Goal: Task Accomplishment & Management: Manage account settings

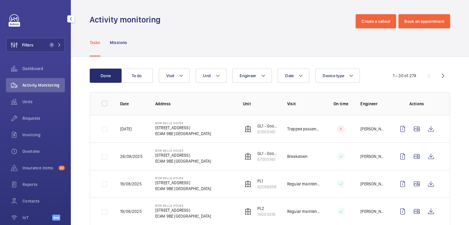
click at [40, 45] on button "Filters 1" at bounding box center [35, 45] width 59 height 14
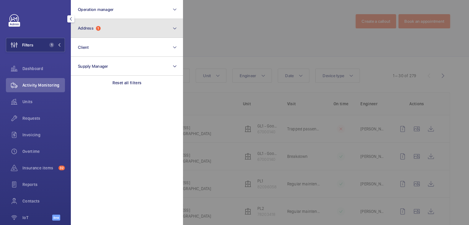
click at [113, 27] on button "Address 1" at bounding box center [127, 28] width 112 height 19
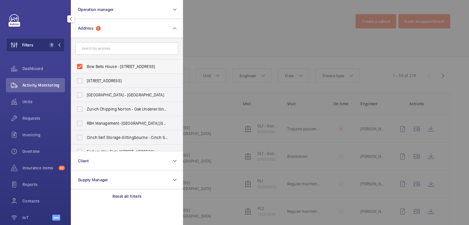
click at [101, 61] on label "Bow Bells House - [STREET_ADDRESS]" at bounding box center [122, 66] width 103 height 14
click at [86, 61] on input "Bow Bells House - [STREET_ADDRESS]" at bounding box center [80, 67] width 12 height 12
checkbox input "false"
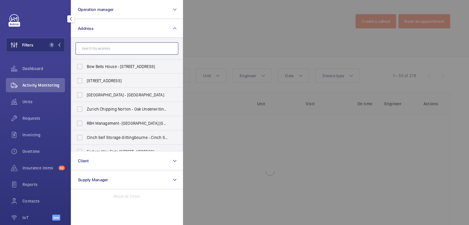
click at [103, 52] on input "text" at bounding box center [127, 48] width 103 height 12
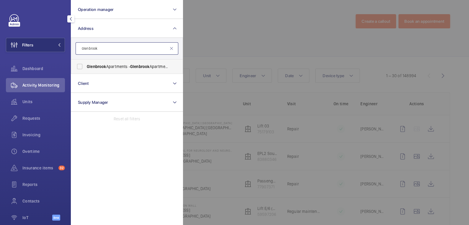
type input "Glenbrook"
click at [118, 68] on span "[GEOGRAPHIC_DATA] - [GEOGRAPHIC_DATA]" at bounding box center [127, 66] width 81 height 6
click at [86, 68] on input "[GEOGRAPHIC_DATA] - [GEOGRAPHIC_DATA]" at bounding box center [80, 67] width 12 height 12
checkbox input "true"
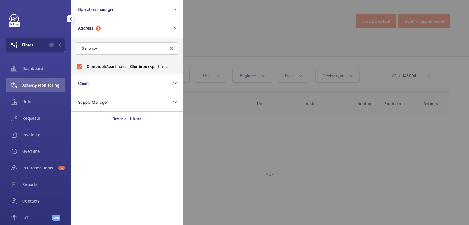
click at [198, 32] on div at bounding box center [417, 112] width 469 height 225
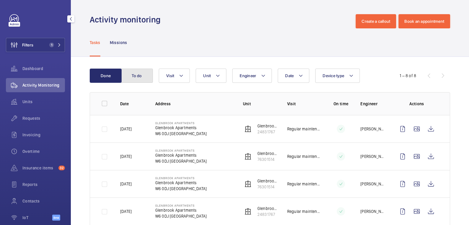
click at [152, 72] on button "To do" at bounding box center [137, 75] width 32 height 14
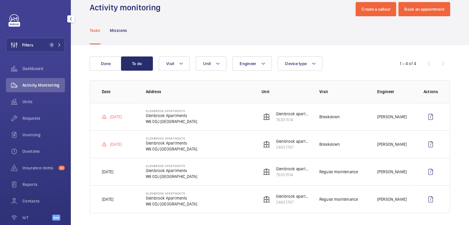
scroll to position [13, 0]
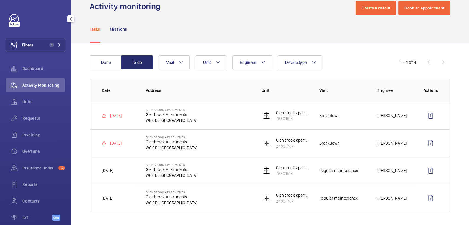
click at [45, 36] on div "Filters 1 Dashboard Activity Monitoring Units Requests Invoicing Overtime Insur…" at bounding box center [35, 120] width 59 height 213
click at [39, 49] on button "Filters 1" at bounding box center [35, 45] width 59 height 14
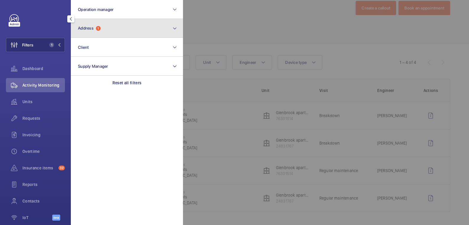
click at [104, 27] on button "Address 1" at bounding box center [127, 28] width 112 height 19
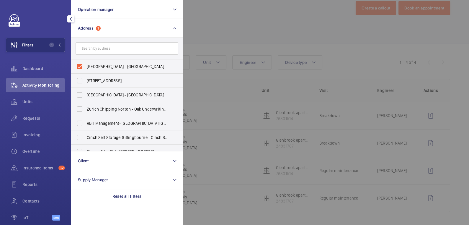
drag, startPoint x: 96, startPoint y: 67, endPoint x: 100, endPoint y: 53, distance: 14.7
click at [96, 66] on span "[GEOGRAPHIC_DATA] - [GEOGRAPHIC_DATA]" at bounding box center [127, 66] width 81 height 6
click at [86, 66] on input "[GEOGRAPHIC_DATA] - [GEOGRAPHIC_DATA]" at bounding box center [80, 67] width 12 height 12
checkbox input "false"
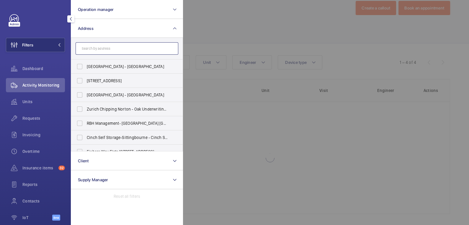
click at [102, 48] on input "text" at bounding box center [127, 48] width 103 height 12
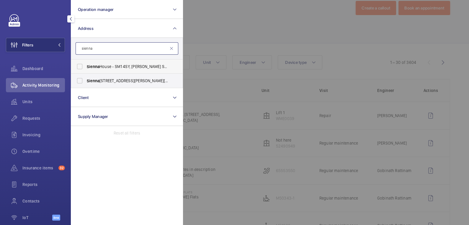
type input "sienna"
click at [109, 68] on span "Sienna House - SM1 4SY, [PERSON_NAME] SM1 4SY" at bounding box center [127, 66] width 81 height 6
click at [86, 68] on input "Sienna House - SM1 4SY, [PERSON_NAME] SM1 4SY" at bounding box center [80, 67] width 12 height 12
checkbox input "true"
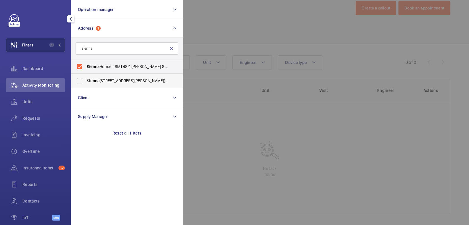
click at [110, 79] on span "[GEOGRAPHIC_DATA] - [PERSON_NAME][STREET_ADDRESS][PERSON_NAME]" at bounding box center [127, 81] width 81 height 6
click at [86, 79] on input "[GEOGRAPHIC_DATA] - [PERSON_NAME][STREET_ADDRESS][PERSON_NAME]" at bounding box center [80, 81] width 12 height 12
checkbox input "true"
click at [208, 27] on div at bounding box center [417, 112] width 469 height 225
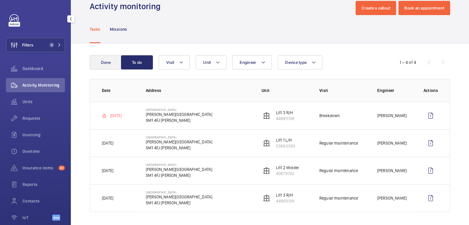
click at [105, 70] on wm-front-table "Done To do Engineer Unit Device type Visit 1 – 4 of 4 Date Address Unit Visit E…" at bounding box center [270, 133] width 361 height 156
click at [109, 68] on button "Done" at bounding box center [106, 62] width 32 height 14
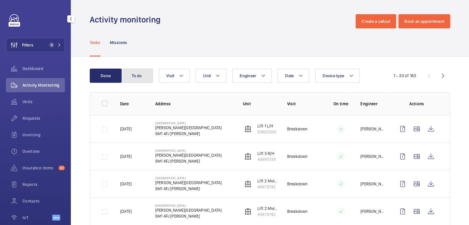
click at [137, 75] on button "To do" at bounding box center [137, 75] width 32 height 14
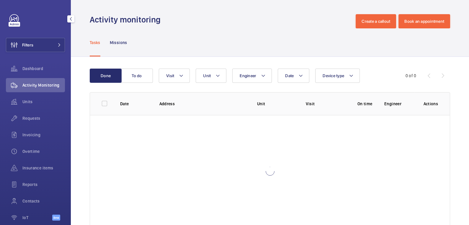
drag, startPoint x: 42, startPoint y: 44, endPoint x: 62, endPoint y: 41, distance: 20.5
click at [42, 43] on button "Filters" at bounding box center [35, 45] width 59 height 14
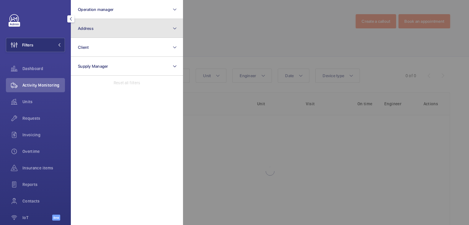
click at [86, 34] on button "Address" at bounding box center [127, 28] width 112 height 19
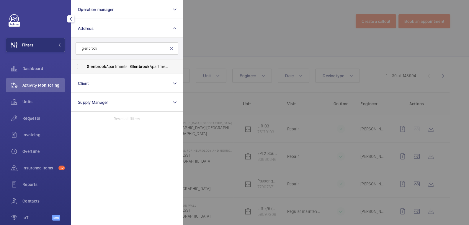
type input "glenbrook"
click at [125, 63] on span "[GEOGRAPHIC_DATA] - [GEOGRAPHIC_DATA]" at bounding box center [127, 66] width 81 height 6
click at [236, 20] on div at bounding box center [417, 112] width 469 height 225
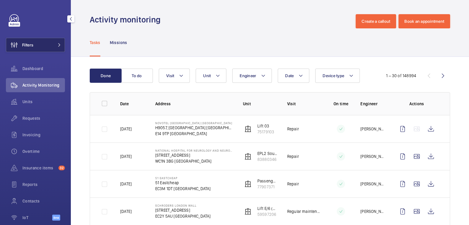
click at [45, 43] on button "Filters" at bounding box center [35, 45] width 59 height 14
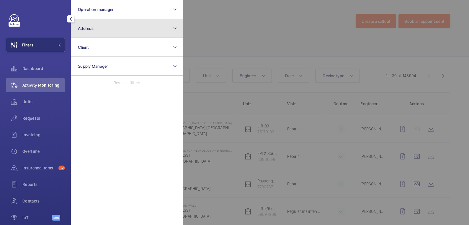
drag, startPoint x: 115, startPoint y: 25, endPoint x: 115, endPoint y: 29, distance: 4.1
click at [115, 25] on button "Address" at bounding box center [127, 28] width 112 height 19
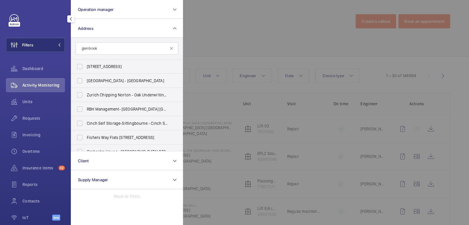
type input "glenbrook"
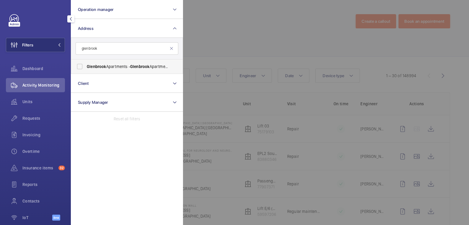
click at [116, 65] on span "[GEOGRAPHIC_DATA] - [GEOGRAPHIC_DATA]" at bounding box center [127, 66] width 81 height 6
click at [86, 65] on input "[GEOGRAPHIC_DATA] - [GEOGRAPHIC_DATA]" at bounding box center [80, 67] width 12 height 12
checkbox input "true"
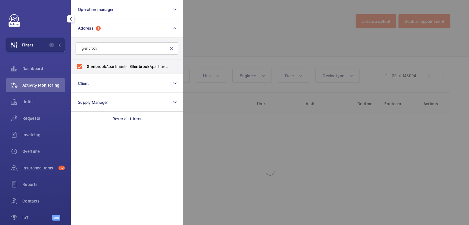
click at [193, 44] on div at bounding box center [417, 112] width 469 height 225
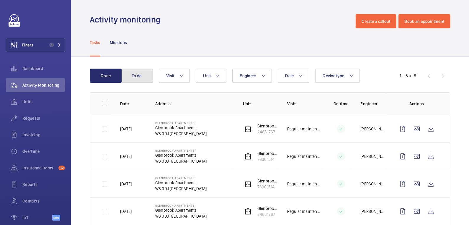
click at [136, 76] on button "To do" at bounding box center [137, 75] width 32 height 14
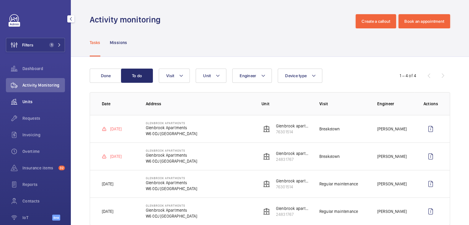
click at [30, 105] on div "Units" at bounding box center [35, 101] width 59 height 14
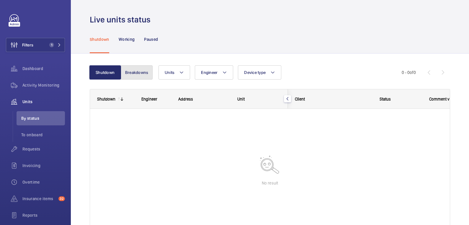
click at [141, 73] on button "Breakdowns" at bounding box center [137, 72] width 32 height 14
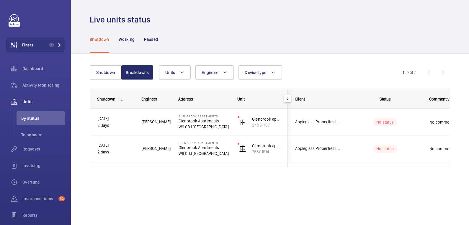
scroll to position [0, 110]
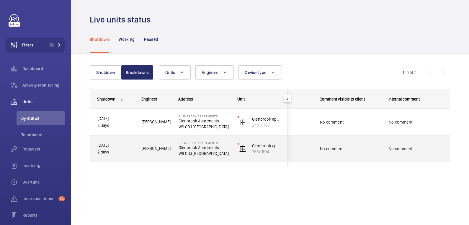
click at [373, 149] on span "No comment" at bounding box center [350, 149] width 61 height 6
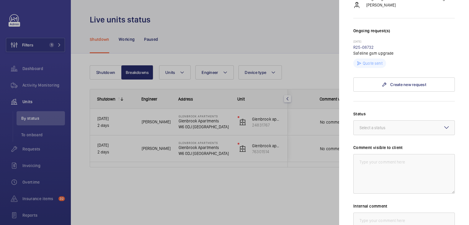
scroll to position [163, 0]
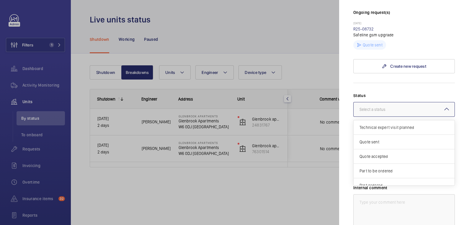
click at [390, 106] on div "Select a status" at bounding box center [380, 109] width 41 height 6
click at [390, 162] on span "Visit planned" at bounding box center [404, 165] width 89 height 6
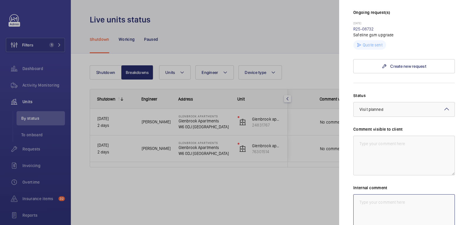
click at [386, 194] on textarea at bounding box center [404, 214] width 102 height 40
drag, startPoint x: 403, startPoint y: 194, endPoint x: 356, endPoint y: 193, distance: 47.3
click at [356, 194] on textarea "Cem attending today" at bounding box center [404, 214] width 102 height 40
drag, startPoint x: 358, startPoint y: 191, endPoint x: 400, endPoint y: 191, distance: 42.2
click at [400, 194] on textarea "Cem attending today" at bounding box center [404, 214] width 102 height 40
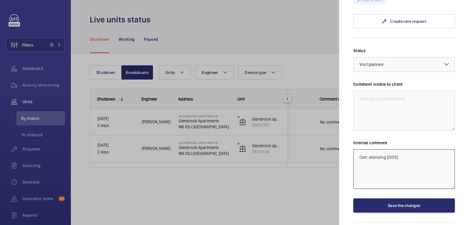
scroll to position [217, 0]
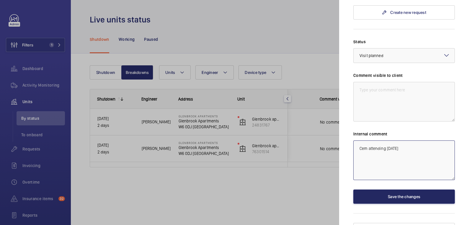
type textarea "Cem attending today"
click at [404, 189] on button "Save the changes" at bounding box center [404, 196] width 102 height 14
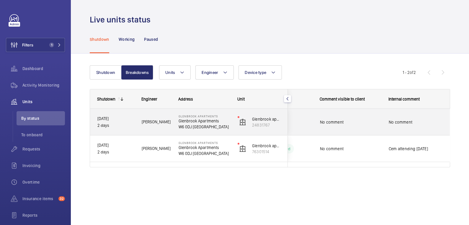
click at [372, 127] on div "No comment" at bounding box center [350, 122] width 61 height 14
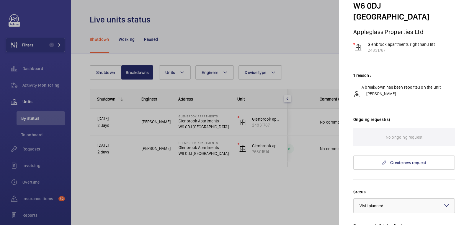
scroll to position [67, 0]
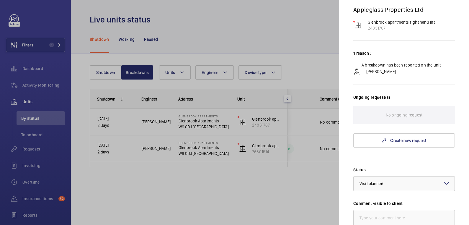
click at [402, 176] on div at bounding box center [404, 183] width 101 height 14
click at [397, 203] on div "Part ordered" at bounding box center [404, 210] width 101 height 14
click at [400, 176] on div at bounding box center [404, 183] width 101 height 14
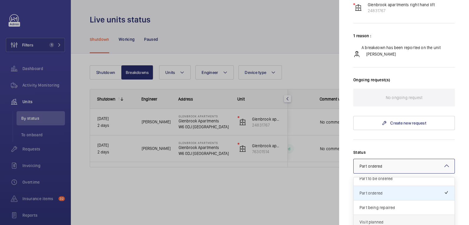
click at [393, 219] on span "Visit planned" at bounding box center [404, 222] width 89 height 6
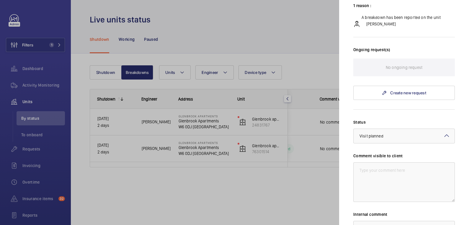
scroll to position [140, 0]
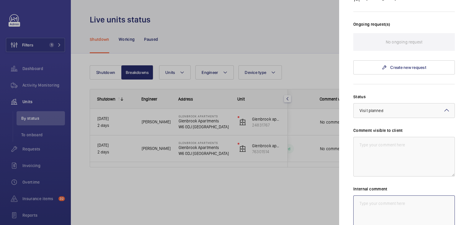
click at [385, 197] on textarea at bounding box center [404, 215] width 102 height 40
paste textarea "Cem attending today"
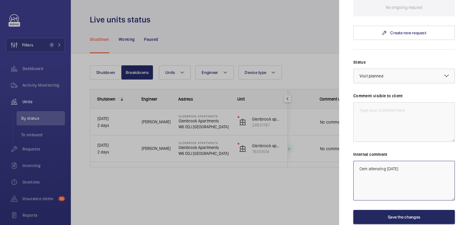
scroll to position [195, 0]
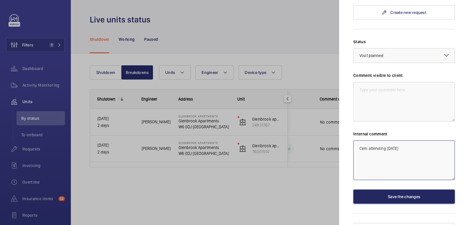
type textarea "Cem attending today"
click at [404, 189] on button "Save the changes" at bounding box center [404, 196] width 102 height 14
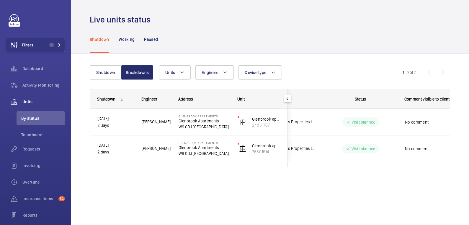
scroll to position [0, 0]
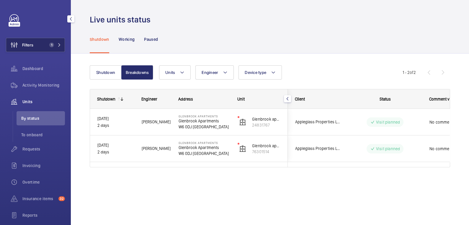
click at [47, 44] on span "1" at bounding box center [50, 45] width 7 height 5
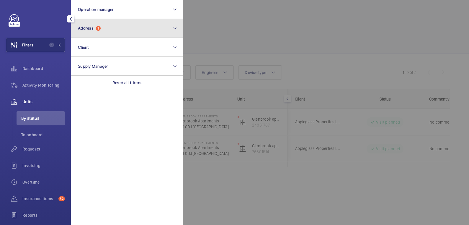
click at [103, 29] on button "Address 1" at bounding box center [127, 28] width 112 height 19
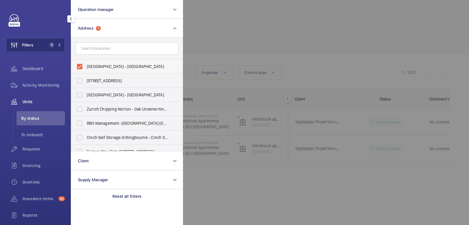
click at [100, 66] on span "[GEOGRAPHIC_DATA] - [GEOGRAPHIC_DATA]" at bounding box center [127, 66] width 81 height 6
click at [86, 66] on input "[GEOGRAPHIC_DATA] - [GEOGRAPHIC_DATA]" at bounding box center [80, 67] width 12 height 12
checkbox input "false"
click at [220, 38] on div at bounding box center [417, 112] width 469 height 225
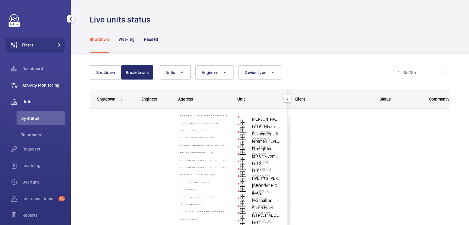
click at [40, 87] on span "Activity Monitoring" at bounding box center [43, 85] width 43 height 6
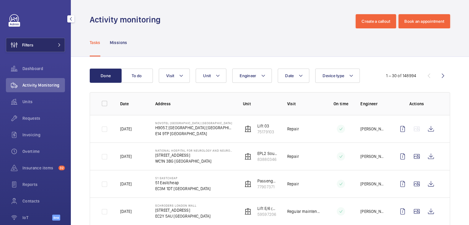
click at [46, 44] on button "Filters" at bounding box center [35, 45] width 59 height 14
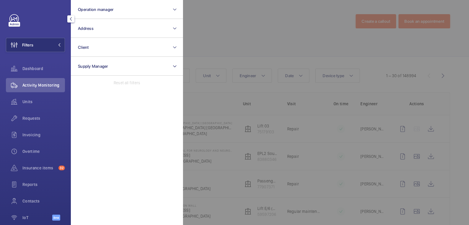
click at [229, 20] on div at bounding box center [417, 112] width 469 height 225
